Goal: Task Accomplishment & Management: Use online tool/utility

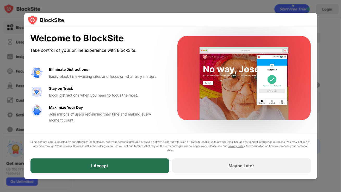
click at [98, 170] on div "I Accept" at bounding box center [99, 165] width 138 height 15
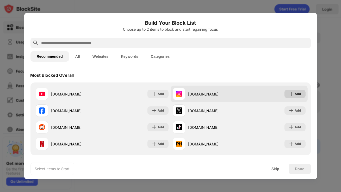
click at [298, 95] on div "Add" at bounding box center [298, 93] width 7 height 5
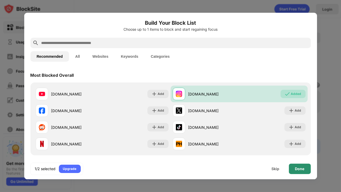
click at [297, 167] on div "Done" at bounding box center [299, 169] width 9 height 4
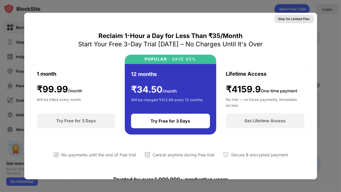
click at [301, 20] on div "Skip for Limited Plan" at bounding box center [293, 18] width 31 height 5
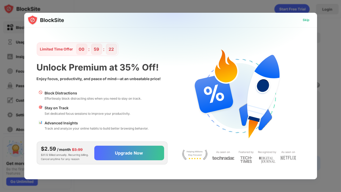
click at [301, 19] on div "Skip" at bounding box center [305, 20] width 15 height 8
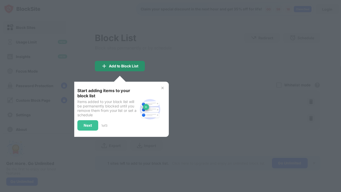
click at [107, 62] on div "Add to Block List" at bounding box center [120, 66] width 50 height 10
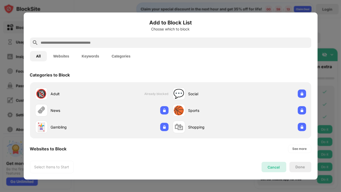
click at [273, 169] on div "Cancel" at bounding box center [273, 167] width 12 height 4
